Goal: Task Accomplishment & Management: Complete application form

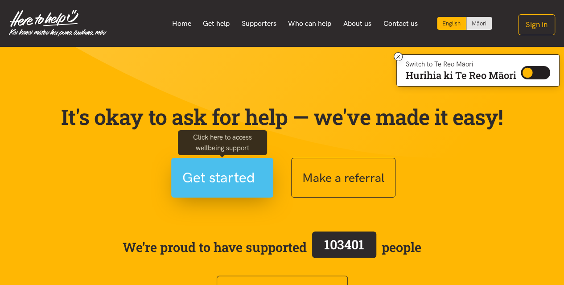
drag, startPoint x: 240, startPoint y: 178, endPoint x: 212, endPoint y: 173, distance: 28.6
click at [212, 173] on span "Get started" at bounding box center [218, 177] width 73 height 23
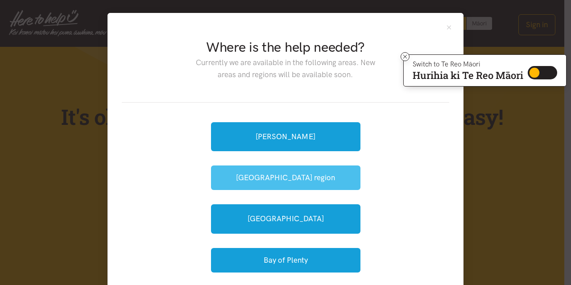
click at [303, 181] on button "[GEOGRAPHIC_DATA] region" at bounding box center [285, 177] width 149 height 25
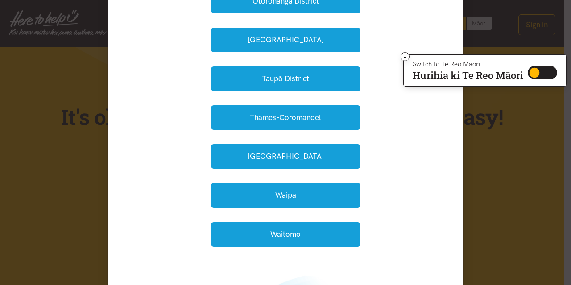
scroll to position [321, 0]
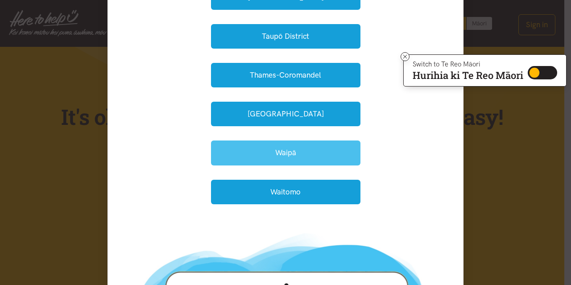
click at [287, 146] on button "Waipā" at bounding box center [285, 153] width 149 height 25
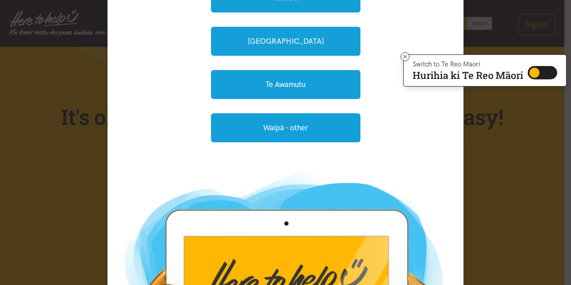
scroll to position [205, 0]
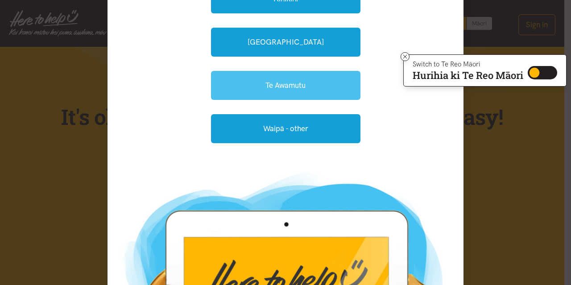
click at [298, 77] on link "Te Awamutu" at bounding box center [285, 85] width 149 height 29
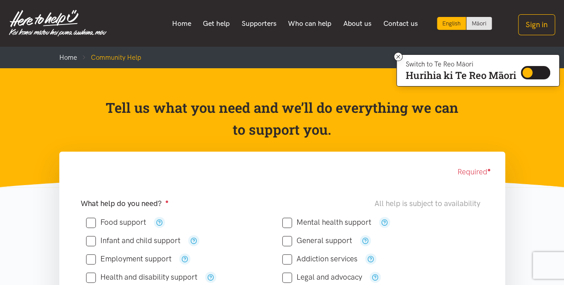
click at [92, 221] on input "Food support" at bounding box center [116, 223] width 60 height 8
checkbox input "true"
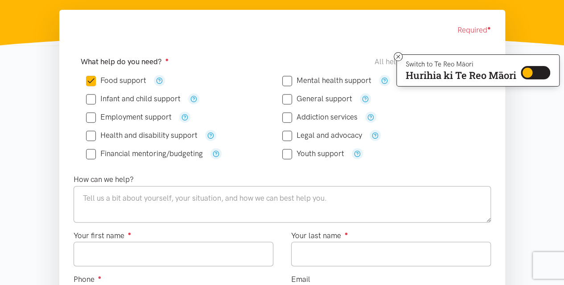
scroll to position [143, 0]
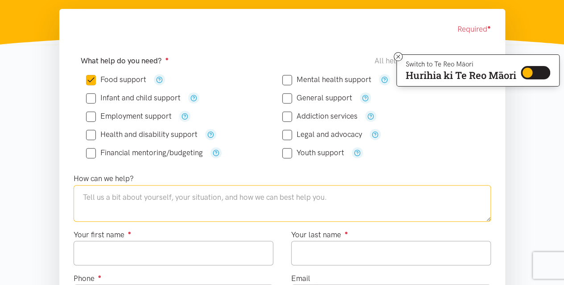
click at [236, 206] on textarea at bounding box center [283, 203] width 418 height 37
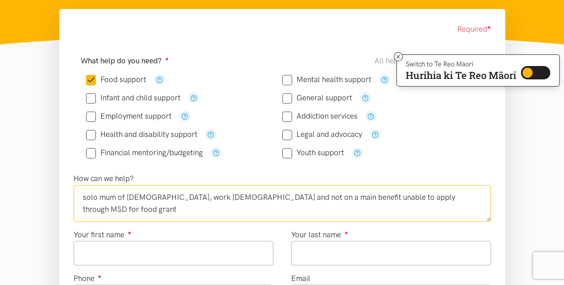
type textarea "solo mum of 5, work part time and not on a main benefit unable to apply through…"
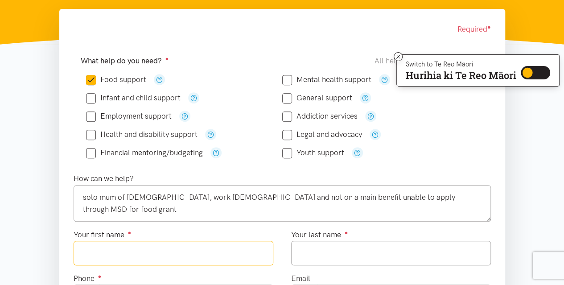
click at [179, 247] on input "Your first name ●" at bounding box center [174, 253] width 200 height 25
type input "*********"
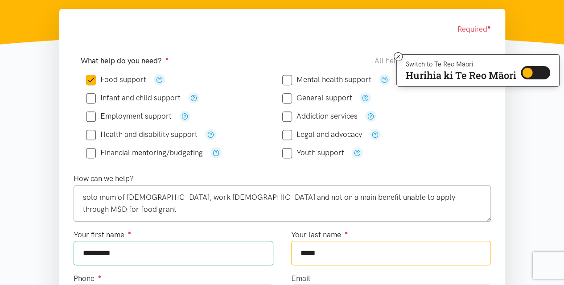
type input "*****"
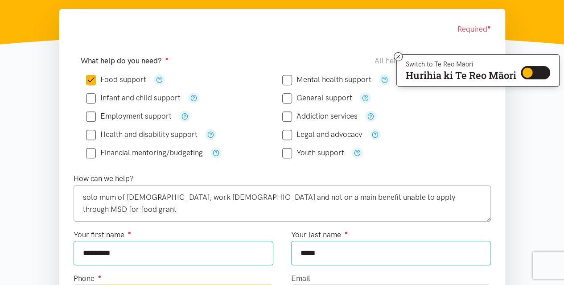
scroll to position [165, 0]
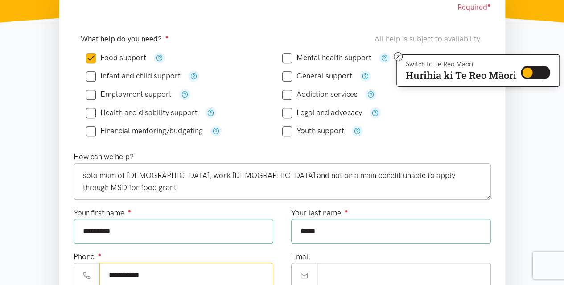
type input "**********"
click at [351, 276] on input "Email" at bounding box center [404, 275] width 174 height 25
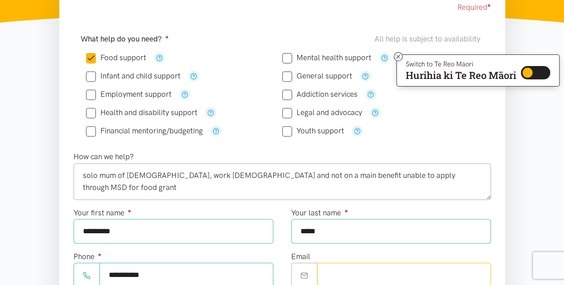
type input "**********"
click at [479, 127] on div "Food support" at bounding box center [282, 94] width 403 height 99
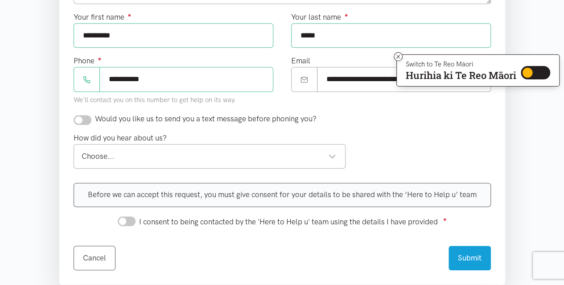
scroll to position [361, 0]
click at [87, 118] on input "checkbox" at bounding box center [83, 120] width 18 height 10
checkbox input "true"
click at [155, 162] on div "Choose... Choose..." at bounding box center [210, 156] width 273 height 25
click at [389, 139] on div "How did you hear about us? Choose... Choose... Choose... 0800 number referral A…" at bounding box center [282, 154] width 435 height 44
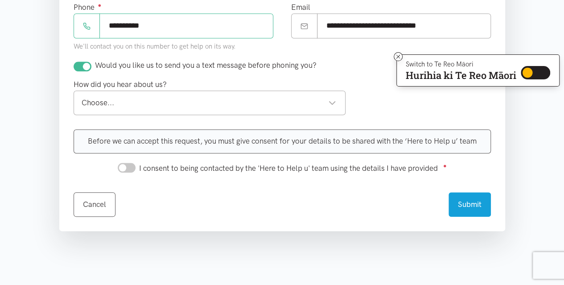
scroll to position [414, 0]
click at [281, 96] on div "Choose..." at bounding box center [209, 102] width 255 height 12
click at [114, 162] on div "I consent to being contacted by the 'Here to Help u' team using the details I h…" at bounding box center [283, 167] width 418 height 14
click at [128, 164] on input "I consent to being contacted by the 'Here to Help u' team using the details I h…" at bounding box center [127, 167] width 18 height 10
checkbox input "true"
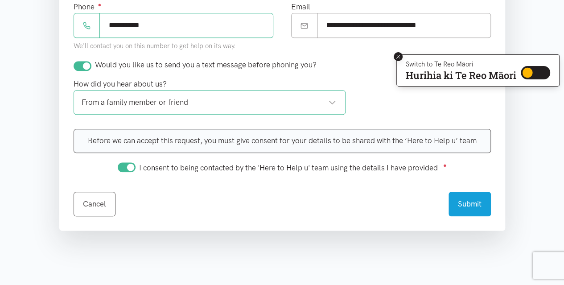
click at [397, 57] on icon at bounding box center [399, 57] width 4 height 4
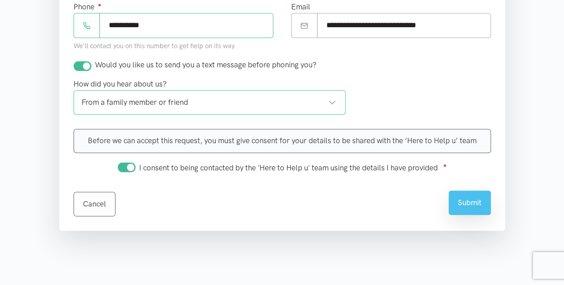
click at [469, 198] on button "Submit" at bounding box center [470, 202] width 42 height 25
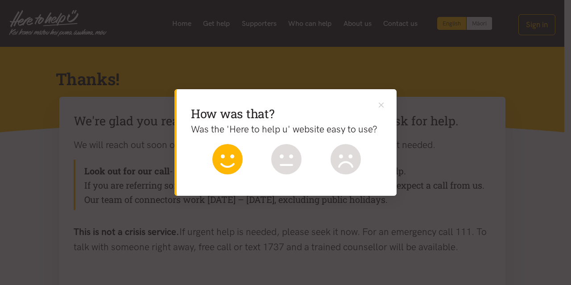
click at [236, 158] on icon at bounding box center [227, 159] width 30 height 30
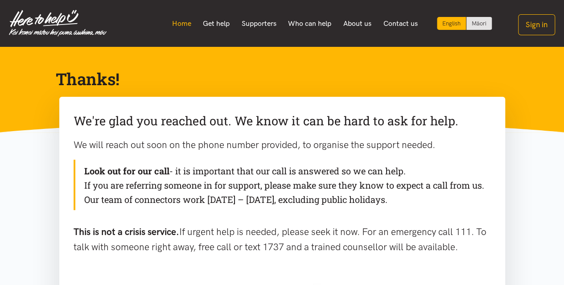
click at [175, 24] on link "Home" at bounding box center [181, 23] width 31 height 19
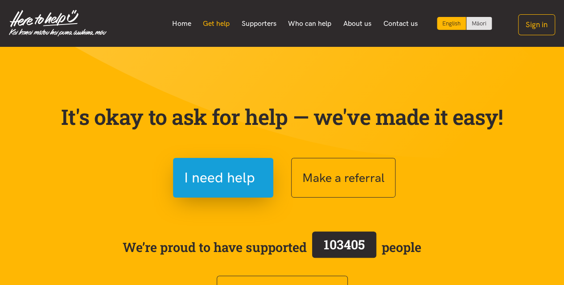
click at [210, 18] on link "Get help" at bounding box center [216, 23] width 39 height 19
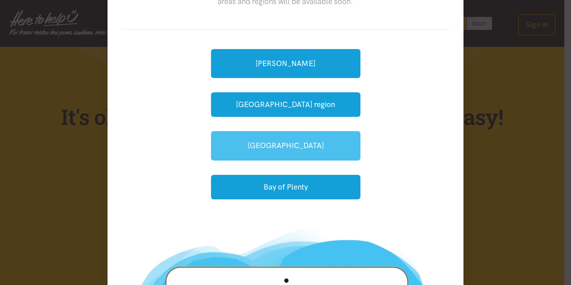
scroll to position [54, 0]
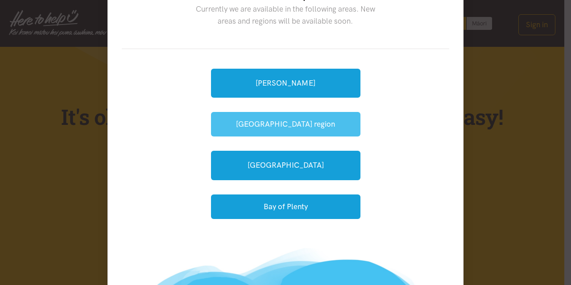
click at [299, 116] on button "[GEOGRAPHIC_DATA] region" at bounding box center [285, 124] width 149 height 25
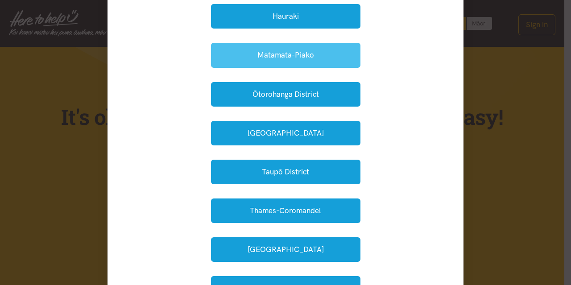
scroll to position [214, 0]
